Goal: Task Accomplishment & Management: Complete application form

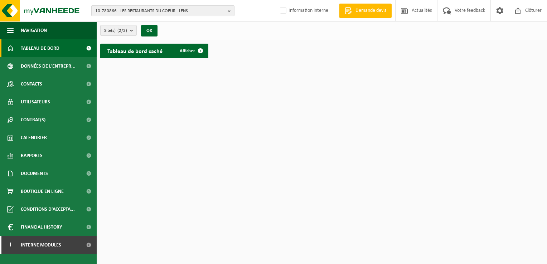
click at [124, 12] on span "10-780866 - LES RESTAURANTS DU COEUR - LENS" at bounding box center [160, 11] width 130 height 11
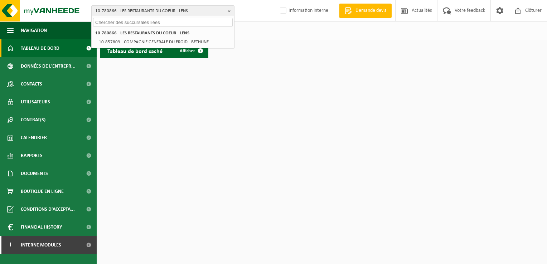
click at [110, 22] on input "text" at bounding box center [163, 22] width 140 height 9
paste input "01-085953"
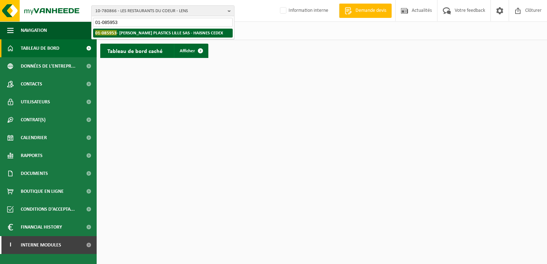
type input "01-085953"
click at [149, 34] on strong "01-085953 - GREIF PLASTICS LILLE SAS - HAISNES CEDEX" at bounding box center [159, 32] width 128 height 5
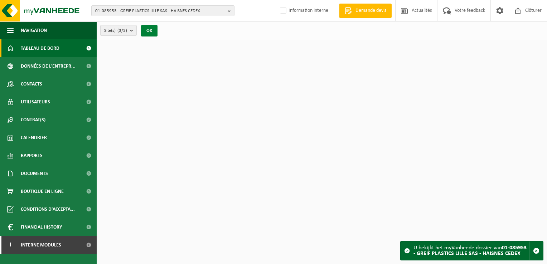
click at [153, 29] on button "OK" at bounding box center [149, 30] width 16 height 11
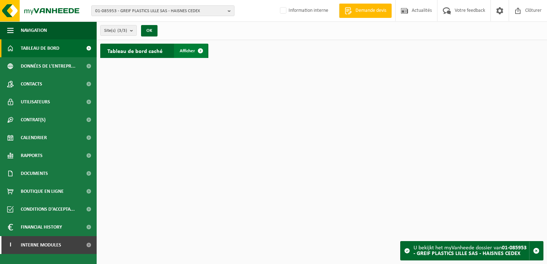
click at [191, 49] on span "Afficher" at bounding box center [187, 51] width 15 height 5
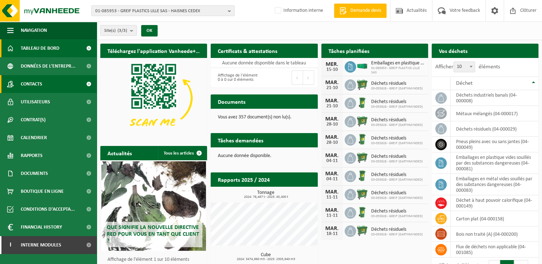
click at [30, 85] on span "Contacts" at bounding box center [31, 84] width 21 height 18
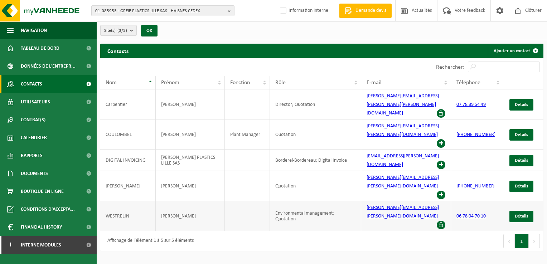
click at [443, 221] on span at bounding box center [441, 225] width 9 height 9
click at [521, 214] on span "Détails" at bounding box center [521, 216] width 13 height 5
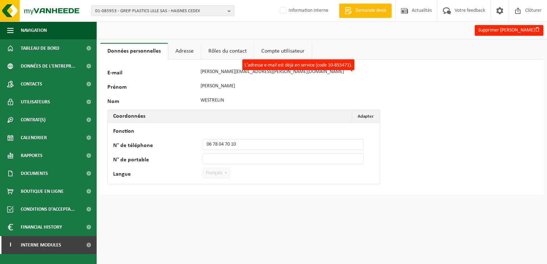
click at [392, 68] on div "128179 E-mail valentin.westrelin@greif.com L'adresse e-mail est déjà en service…" at bounding box center [321, 127] width 443 height 136
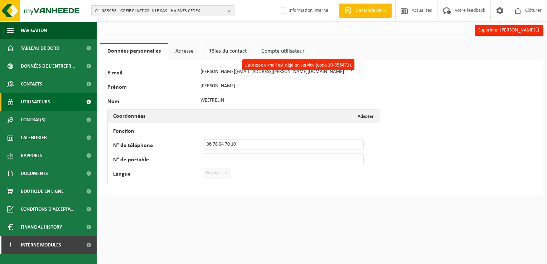
click at [38, 102] on span "Utilisateurs" at bounding box center [35, 102] width 29 height 18
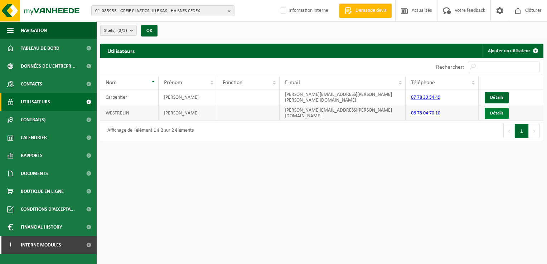
click at [498, 113] on link "Détails" at bounding box center [497, 113] width 24 height 11
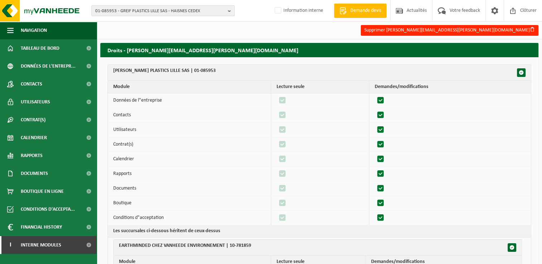
click at [135, 9] on span "01-085953 - GREIF PLASTICS LILLE SAS - HAISNES CEDEX" at bounding box center [160, 11] width 130 height 11
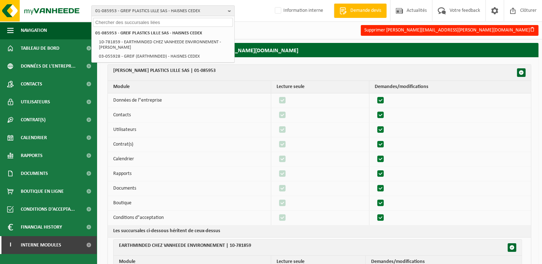
click at [122, 23] on input "text" at bounding box center [163, 22] width 140 height 9
paste input "01-083261"
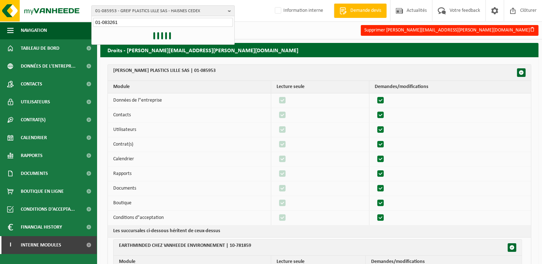
type input "01-083261"
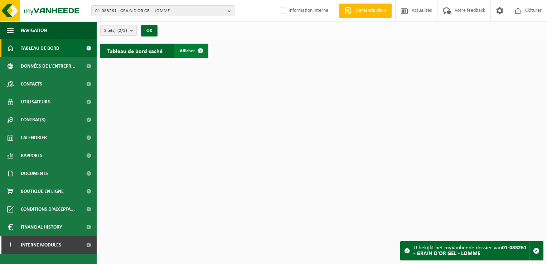
click at [188, 49] on span "Afficher" at bounding box center [187, 51] width 15 height 5
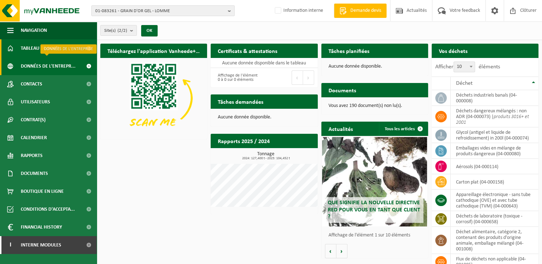
click at [52, 68] on span "Données de l'entrepr..." at bounding box center [48, 66] width 55 height 18
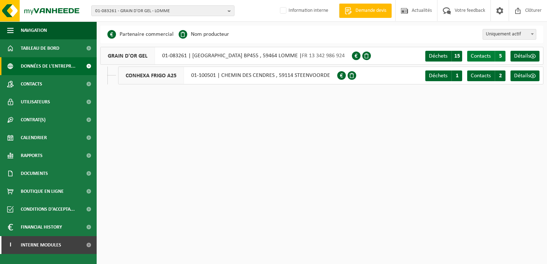
click at [481, 54] on span "Contacts" at bounding box center [481, 56] width 20 height 6
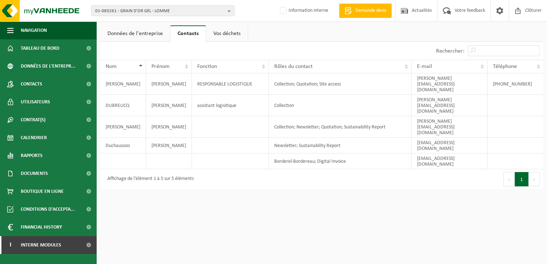
click at [224, 34] on link "Vos déchets" at bounding box center [227, 33] width 42 height 16
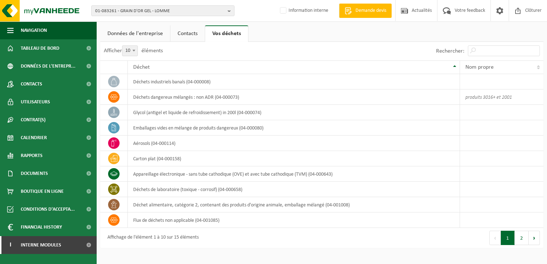
click at [137, 34] on link "Données de l'entreprise" at bounding box center [135, 33] width 70 height 16
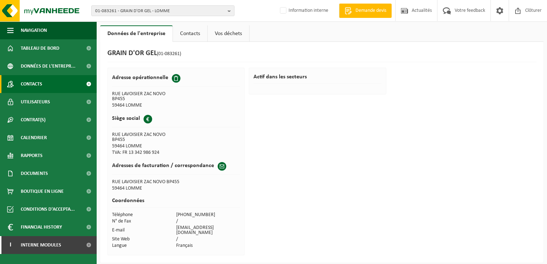
click at [40, 81] on span "Contacts" at bounding box center [31, 84] width 21 height 18
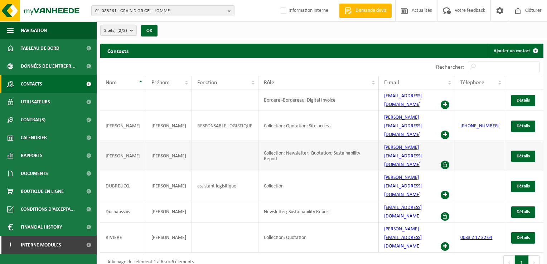
click at [445, 161] on span at bounding box center [445, 165] width 9 height 9
click at [524, 154] on span "Détails" at bounding box center [523, 156] width 13 height 5
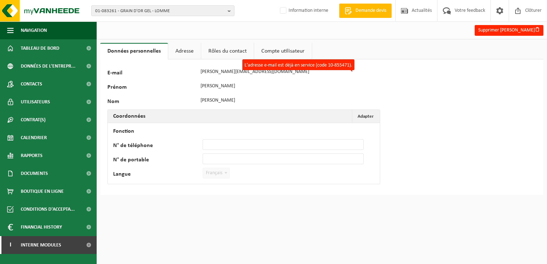
click at [186, 50] on link "Adresse" at bounding box center [184, 51] width 33 height 16
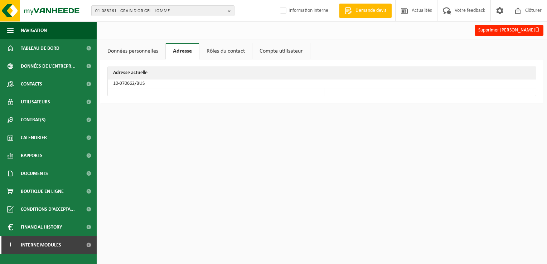
click at [210, 50] on link "Rôles du contact" at bounding box center [225, 51] width 53 height 16
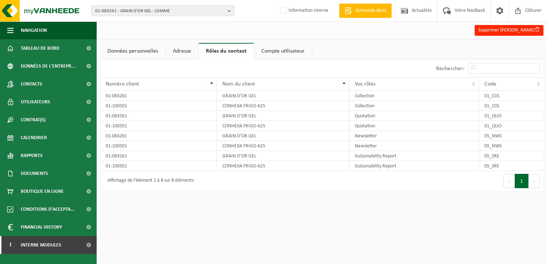
click at [284, 50] on link "Compte utilisateur" at bounding box center [283, 51] width 58 height 16
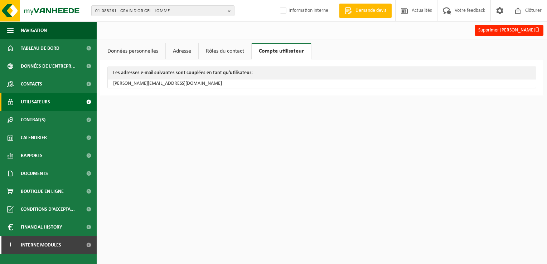
click at [32, 102] on span "Utilisateurs" at bounding box center [35, 102] width 29 height 18
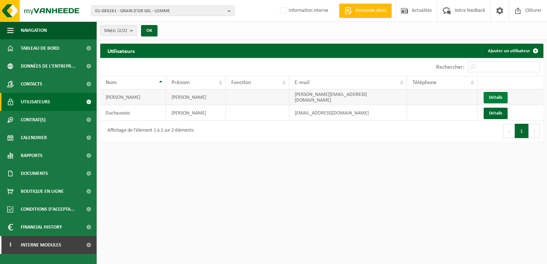
click at [494, 95] on link "Détails" at bounding box center [496, 97] width 24 height 11
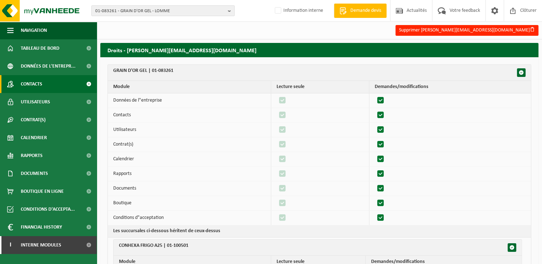
click at [27, 85] on span "Contacts" at bounding box center [31, 84] width 21 height 18
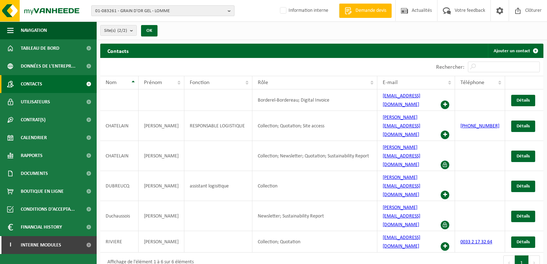
click at [97, 8] on span "01-083261 - GRAIN D'OR GEL - LOMME" at bounding box center [160, 11] width 130 height 11
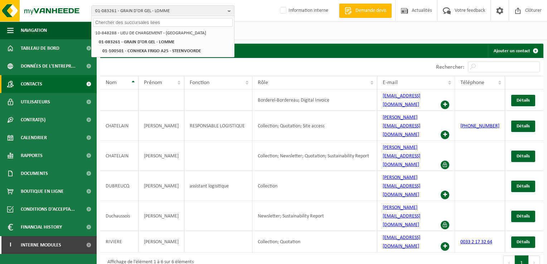
click at [234, 236] on html "01-083261 - GRAIN D'OR GEL - LOMME 10-848288 - LIEU DE CHARGEMENT - STEENVOORDE…" at bounding box center [273, 132] width 547 height 264
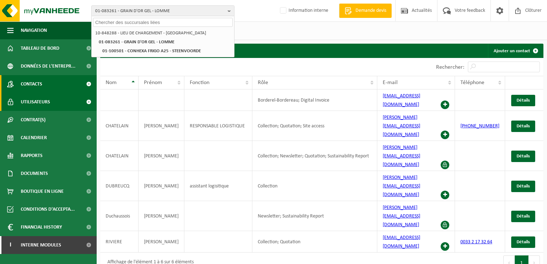
click at [32, 102] on span "Utilisateurs" at bounding box center [35, 102] width 29 height 18
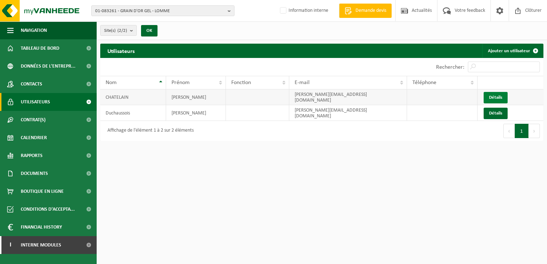
click at [498, 95] on link "Détails" at bounding box center [496, 97] width 24 height 11
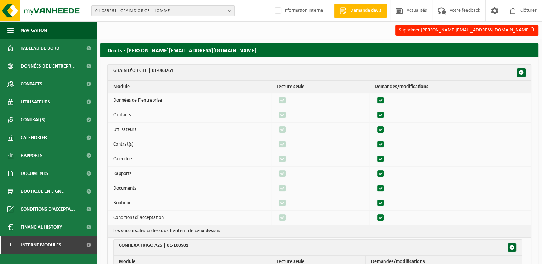
click at [129, 11] on span "01-083261 - GRAIN D'OR GEL - LOMME" at bounding box center [160, 11] width 130 height 11
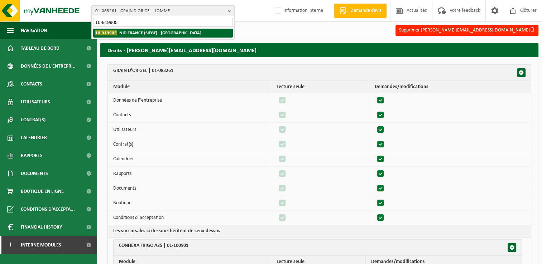
type input "10-919905"
click at [134, 34] on strong "10-919905 - [GEOGRAPHIC_DATA] (SIEGE) - [GEOGRAPHIC_DATA]" at bounding box center [148, 32] width 106 height 5
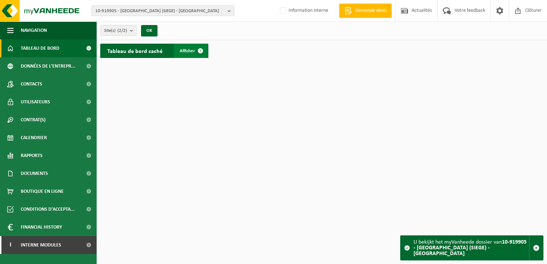
click at [203, 50] on span at bounding box center [200, 51] width 14 height 14
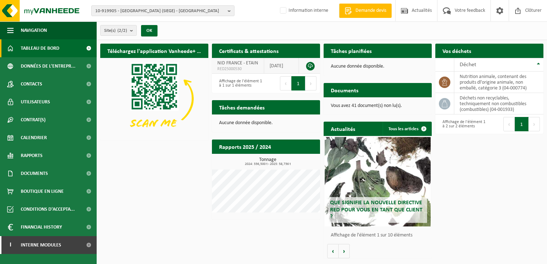
click at [309, 64] on link at bounding box center [310, 66] width 9 height 9
click at [34, 86] on span "Contacts" at bounding box center [31, 84] width 21 height 18
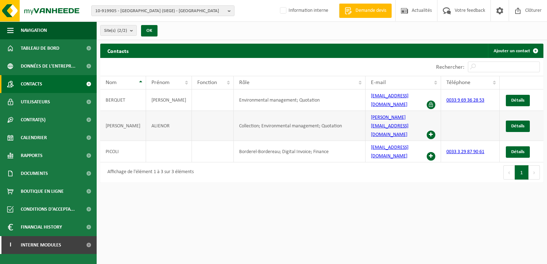
click at [429, 131] on span at bounding box center [431, 135] width 9 height 9
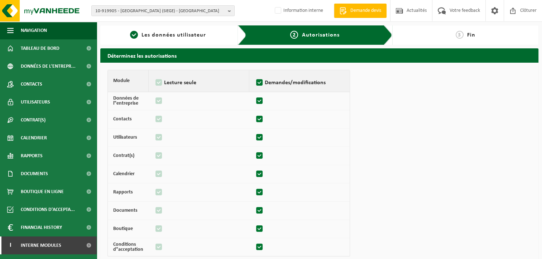
scroll to position [82, 0]
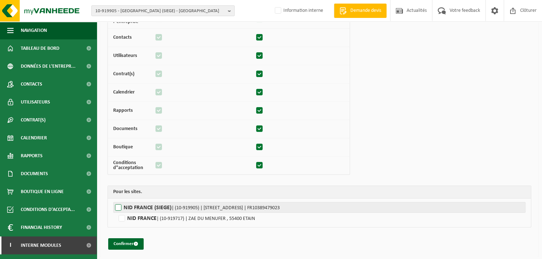
click at [116, 204] on label"] "NID FRANCE (SIEGE) | (10-919905) | RUE DE L EAU DE LA COUR 2, 55240 BOULIGNY | …" at bounding box center [319, 207] width 412 height 11
click at [116, 204] on input "NID FRANCE (SIEGE) | (10-919905) | RUE DE L EAU DE LA COUR 2, 55240 BOULIGNY | …" at bounding box center [384, 207] width 542 height 11
checkbox input "true"
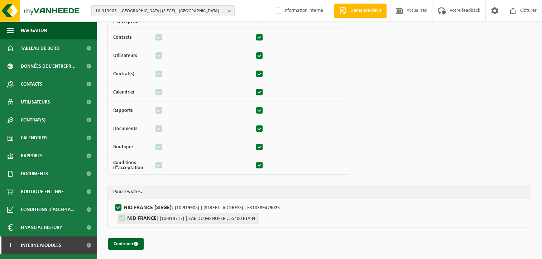
click at [123, 214] on label"] "NID FRANCE | (10-919717) | ZAE DU MENUFER , 55400 ETAIN" at bounding box center [188, 218] width 142 height 11
click at [125, 241] on button "Confirmer" at bounding box center [125, 243] width 35 height 11
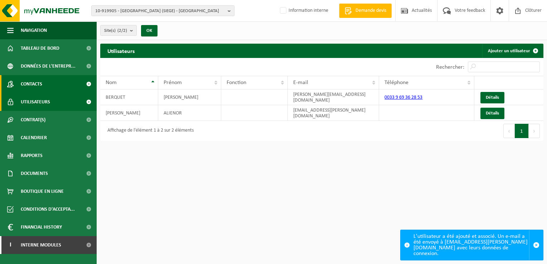
click at [30, 82] on span "Contacts" at bounding box center [31, 84] width 21 height 18
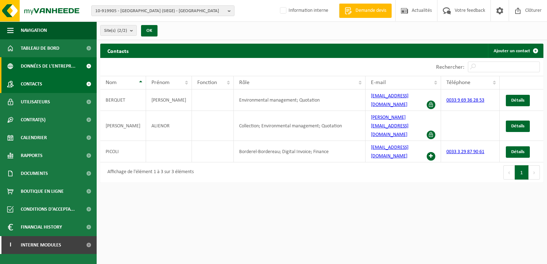
click at [46, 66] on span "Données de l'entrepr..." at bounding box center [48, 66] width 55 height 18
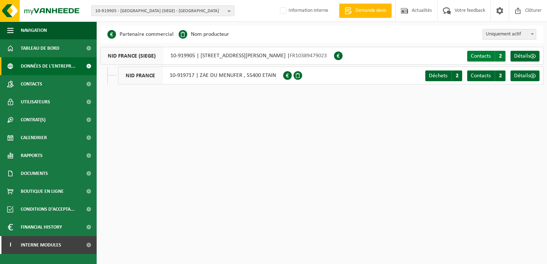
click at [486, 56] on span "Contacts" at bounding box center [481, 56] width 20 height 6
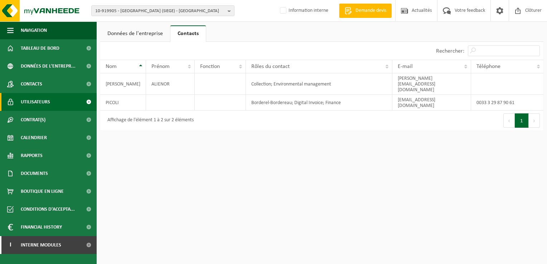
click at [40, 101] on span "Utilisateurs" at bounding box center [35, 102] width 29 height 18
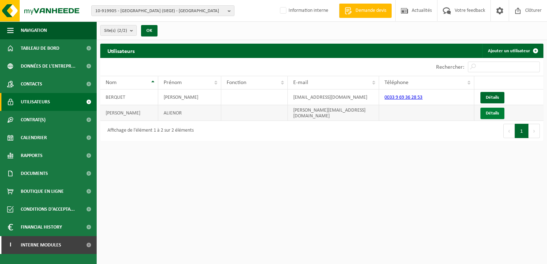
click at [491, 110] on link "Détails" at bounding box center [492, 113] width 24 height 11
